Goal: Transaction & Acquisition: Purchase product/service

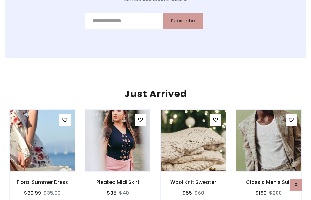
scroll to position [651, 0]
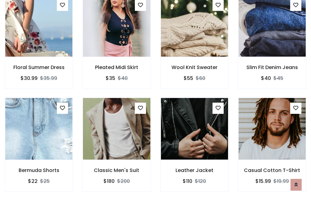
click at [156, 100] on div "Leather Jacket $110 $120" at bounding box center [195, 149] width 78 height 103
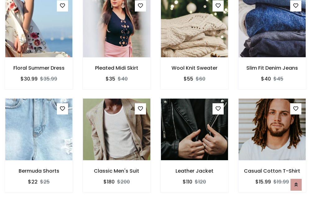
click at [156, 100] on div "Leather Jacket $110 $120" at bounding box center [195, 149] width 78 height 103
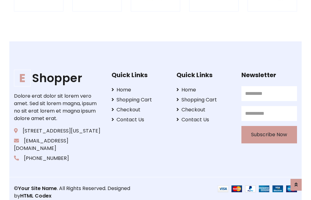
scroll to position [1184, 0]
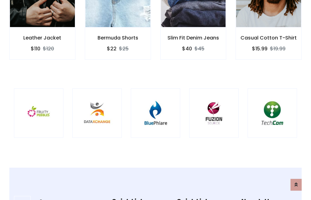
click at [156, 100] on img at bounding box center [156, 113] width 34 height 34
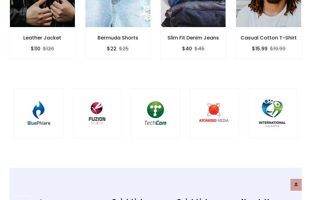
click at [156, 100] on img at bounding box center [156, 113] width 34 height 34
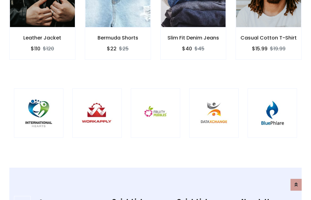
click at [156, 100] on img at bounding box center [156, 113] width 34 height 34
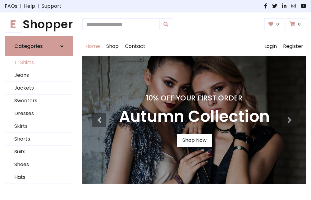
click at [39, 63] on link "T-Shirts" at bounding box center [39, 62] width 68 height 13
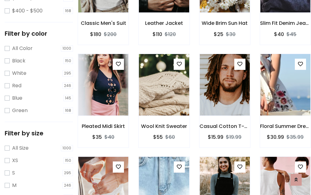
scroll to position [218, 0]
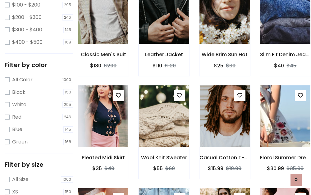
click at [225, 22] on img at bounding box center [225, 12] width 60 height 149
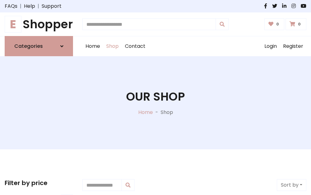
click at [39, 24] on h1 "E Shopper" at bounding box center [39, 24] width 68 height 14
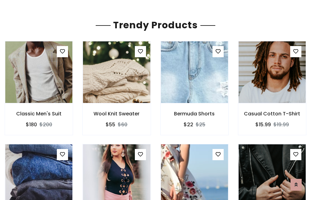
scroll to position [37, 0]
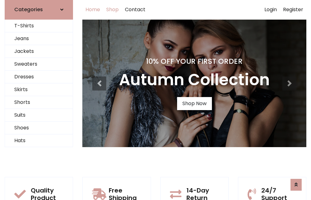
click at [113, 10] on link "Shop" at bounding box center [112, 10] width 19 height 20
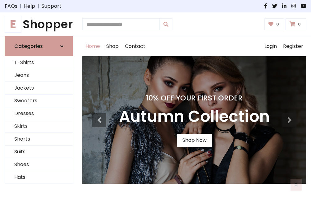
scroll to position [204, 0]
